Goal: Task Accomplishment & Management: Manage account settings

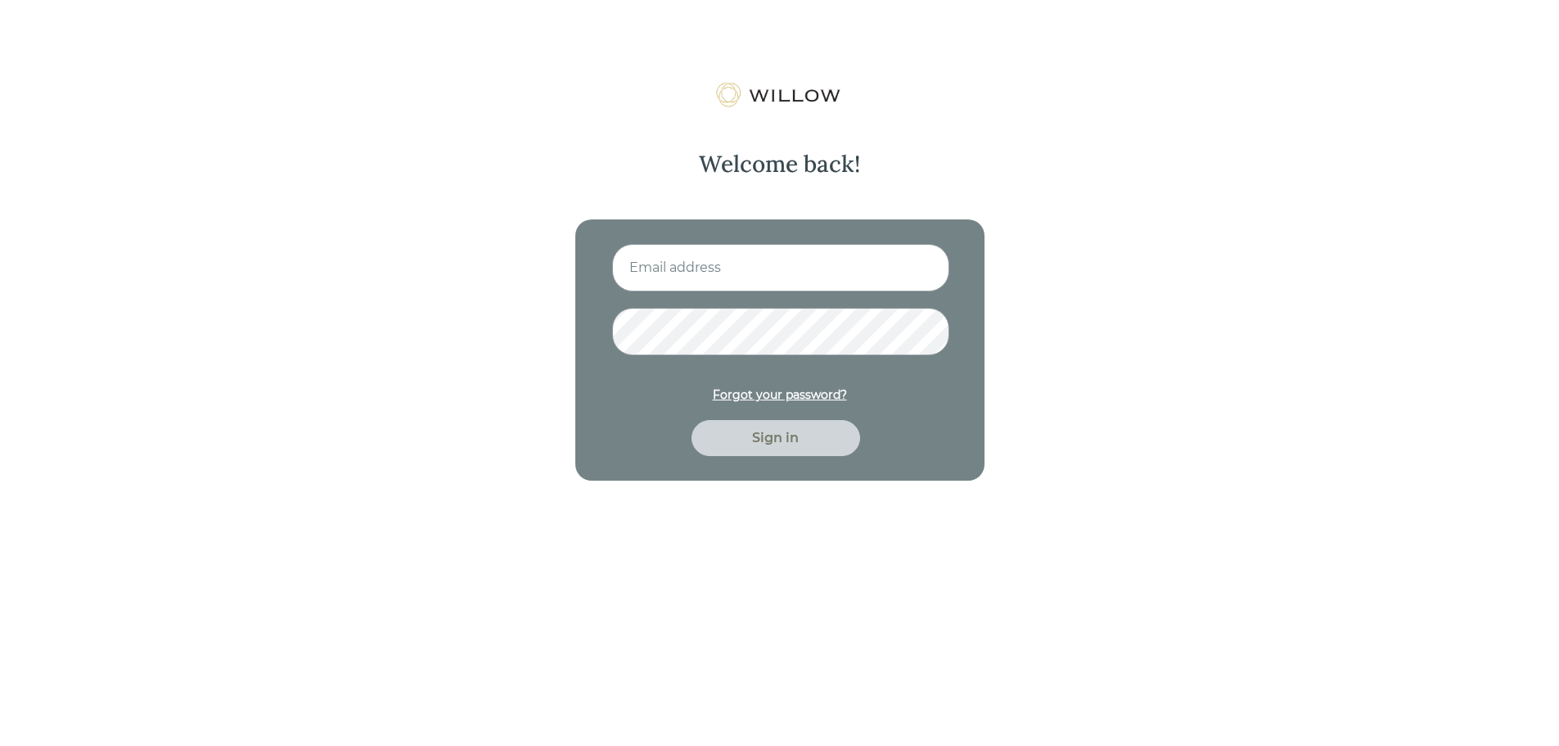
type input "[EMAIL_ADDRESS][PERSON_NAME][PERSON_NAME][DOMAIN_NAME]"
click at [762, 448] on div "Sign in" at bounding box center [776, 438] width 169 height 36
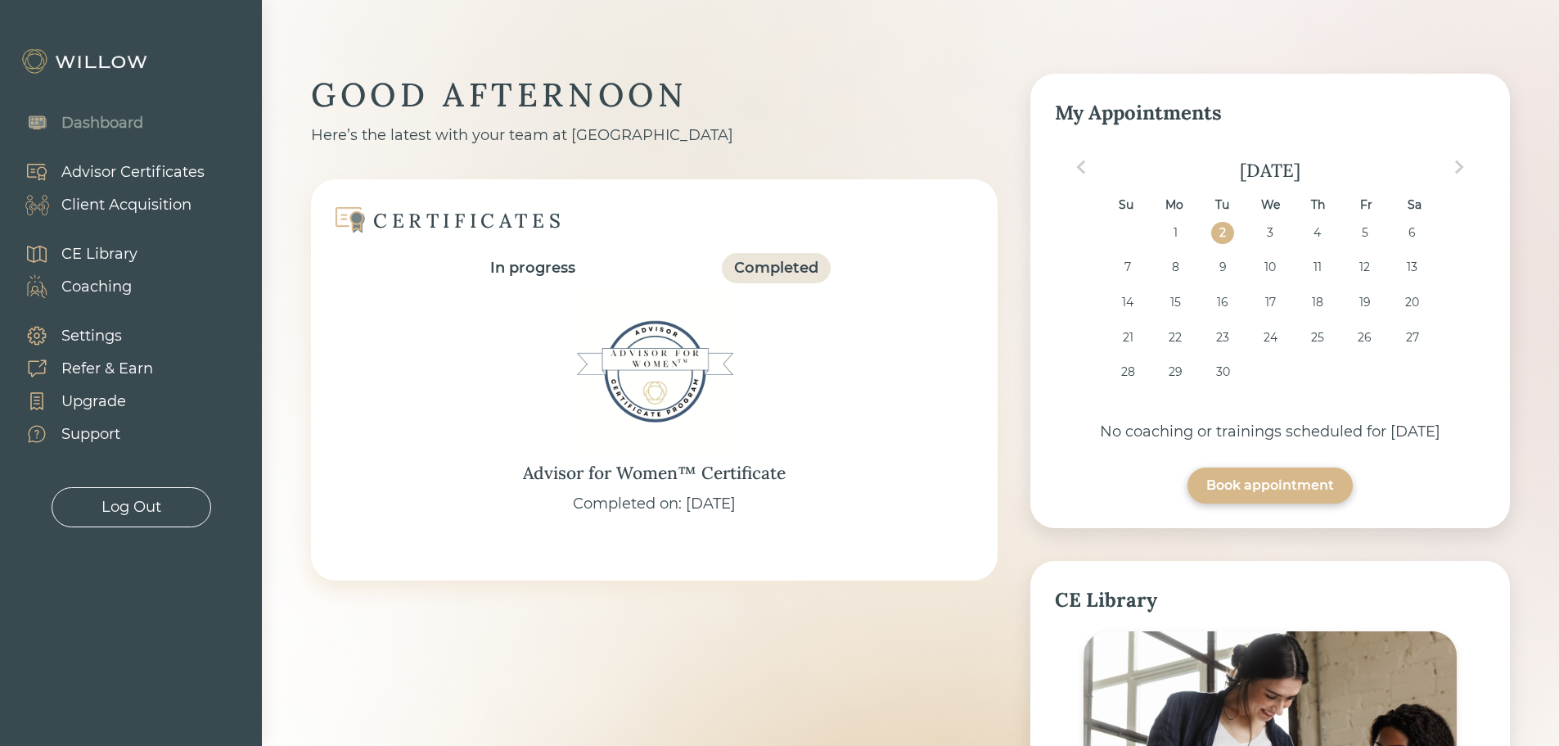
click at [765, 266] on div "Completed" at bounding box center [776, 268] width 84 height 22
click at [558, 266] on div "In progress" at bounding box center [532, 268] width 85 height 22
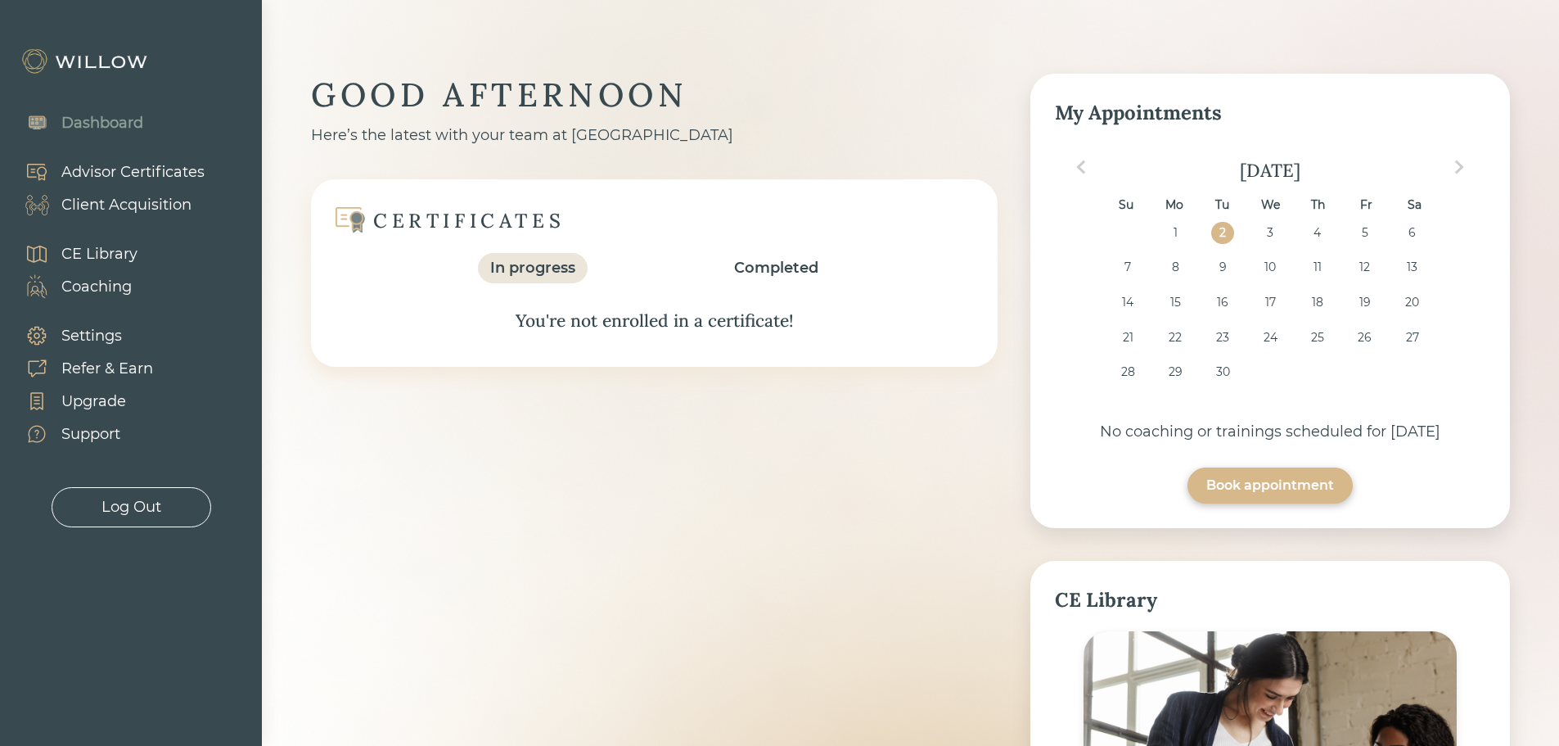
click at [782, 266] on div "Completed" at bounding box center [776, 268] width 84 height 22
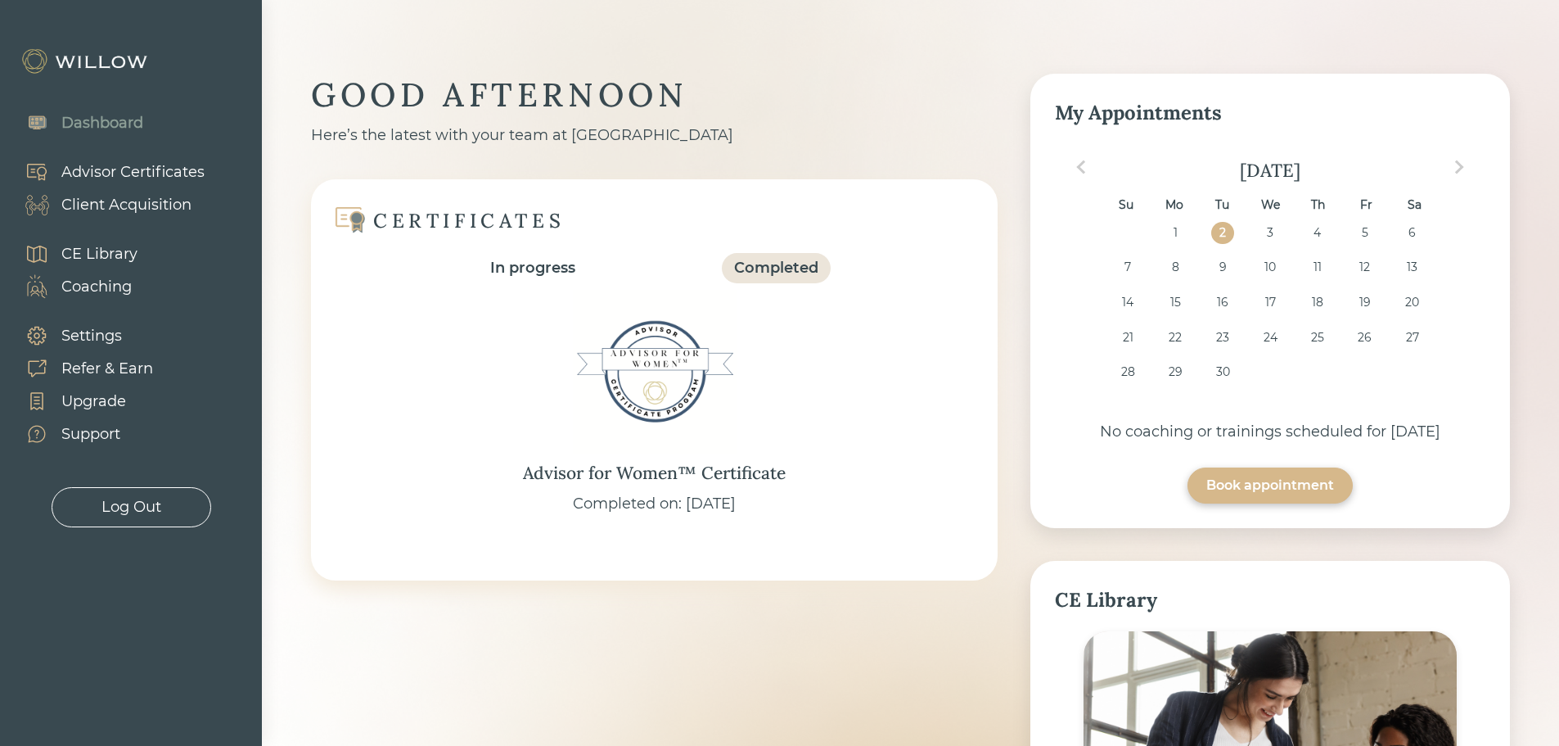
click at [163, 506] on div "Log Out" at bounding box center [132, 507] width 160 height 40
